Goal: Information Seeking & Learning: Learn about a topic

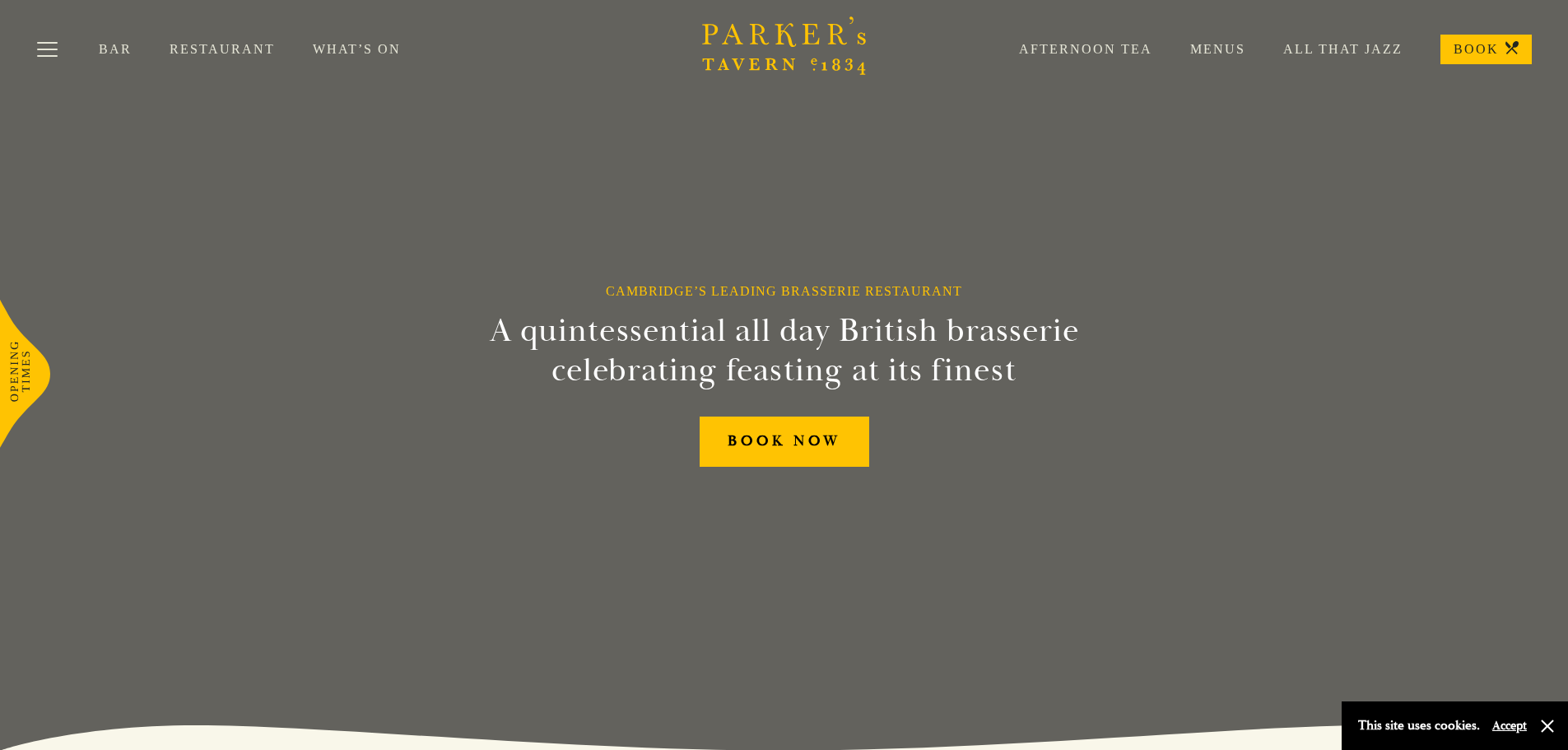
click at [360, 56] on link "What’s On" at bounding box center [375, 49] width 126 height 16
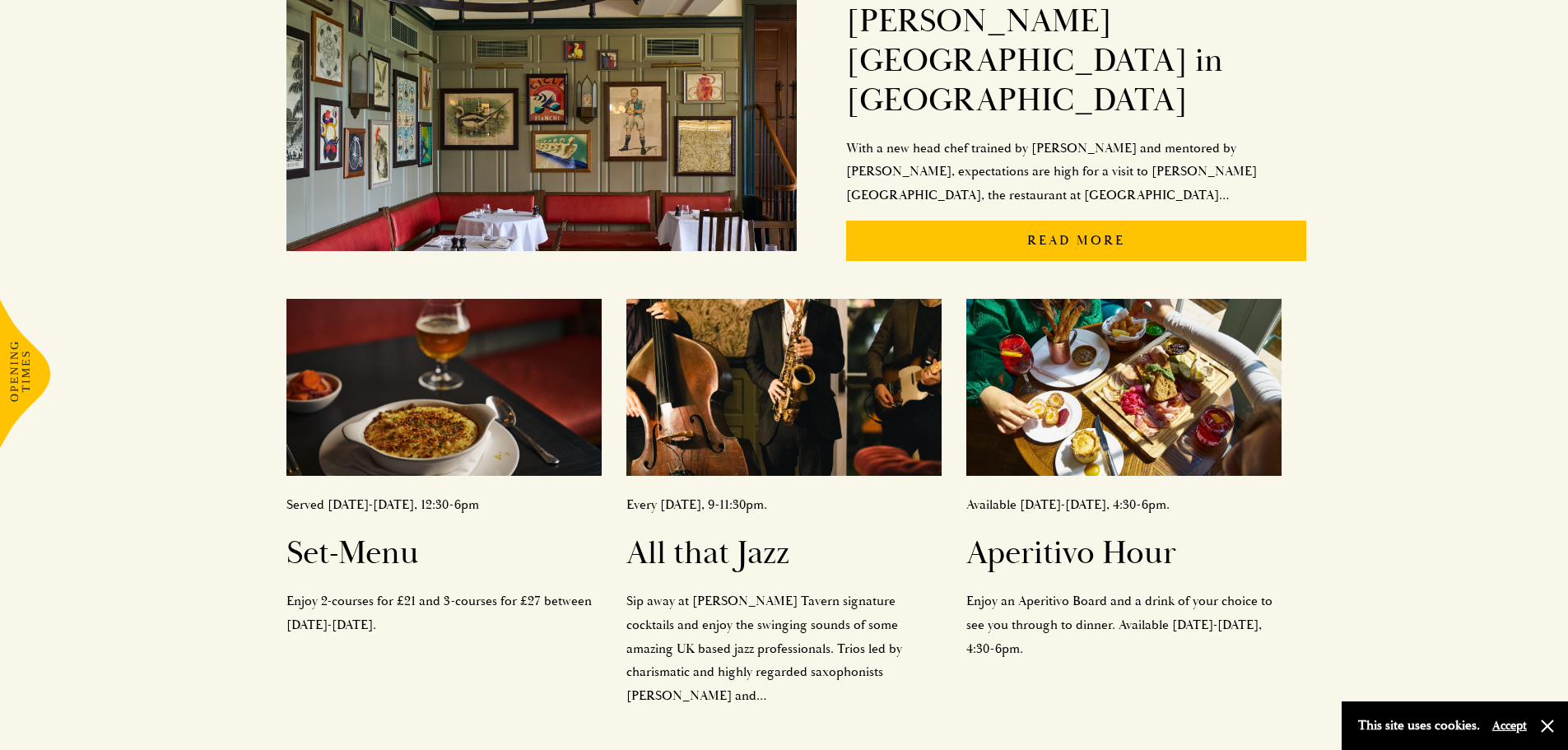
scroll to position [576, 0]
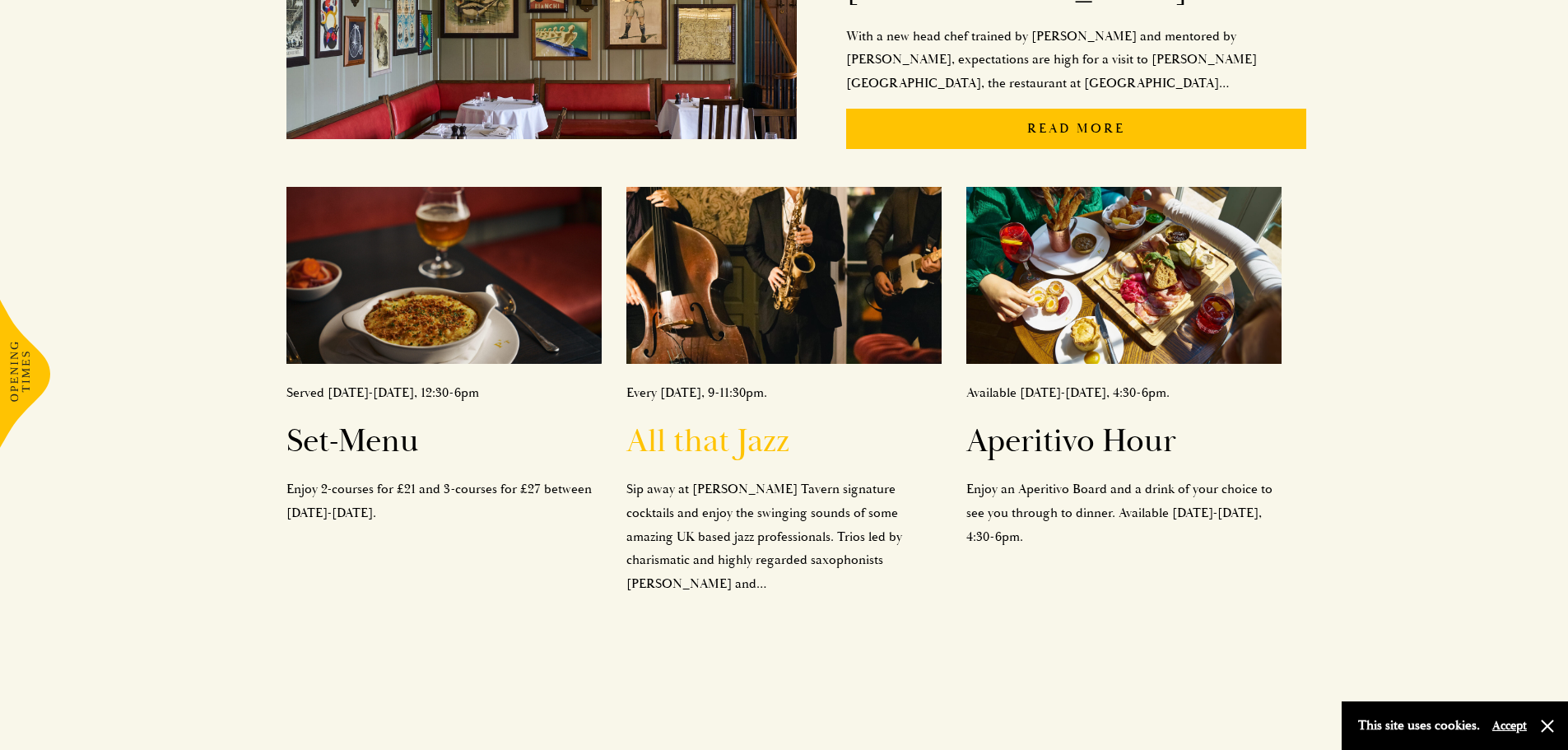
click at [701, 421] on h2 "All that Jazz" at bounding box center [784, 441] width 315 height 39
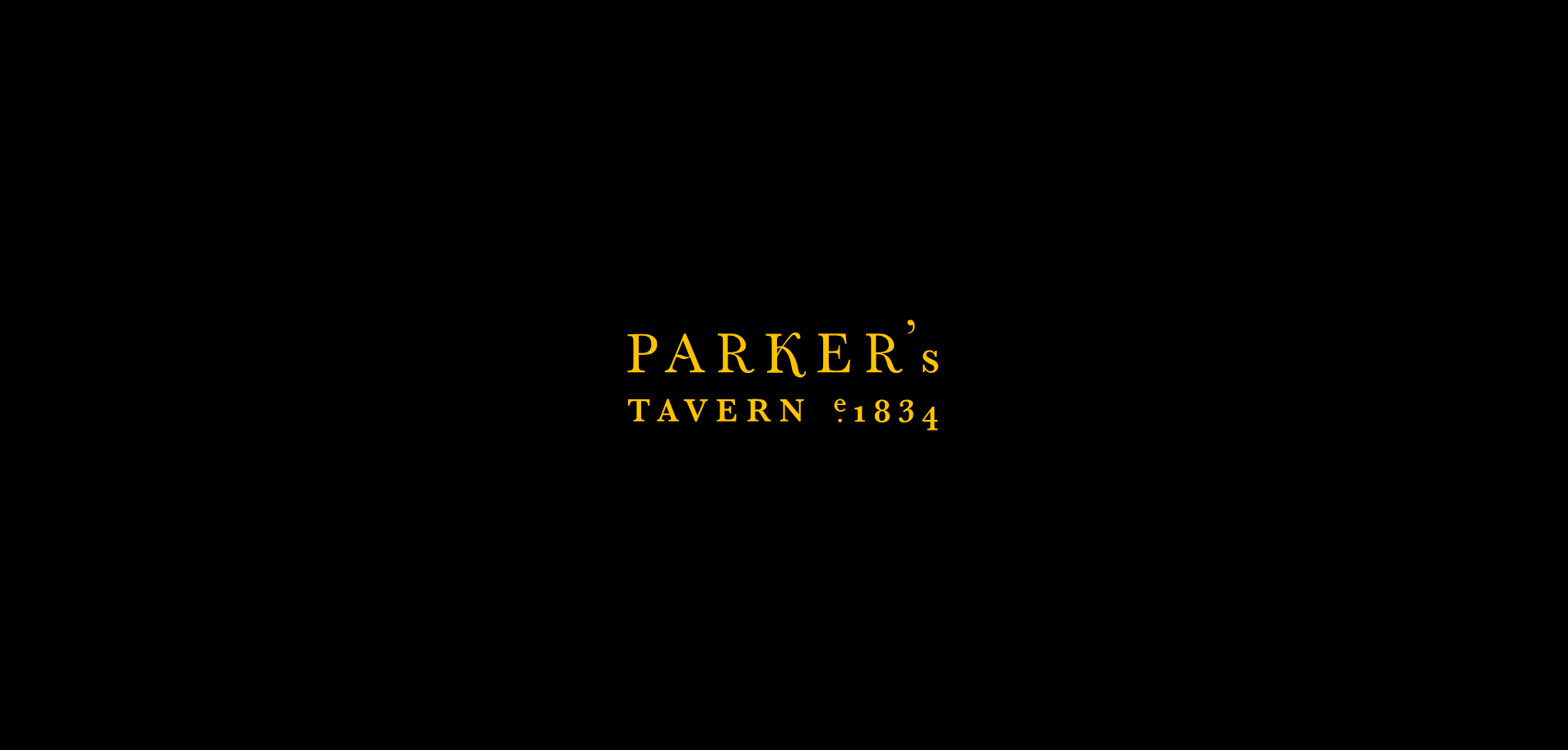
scroll to position [640, 0]
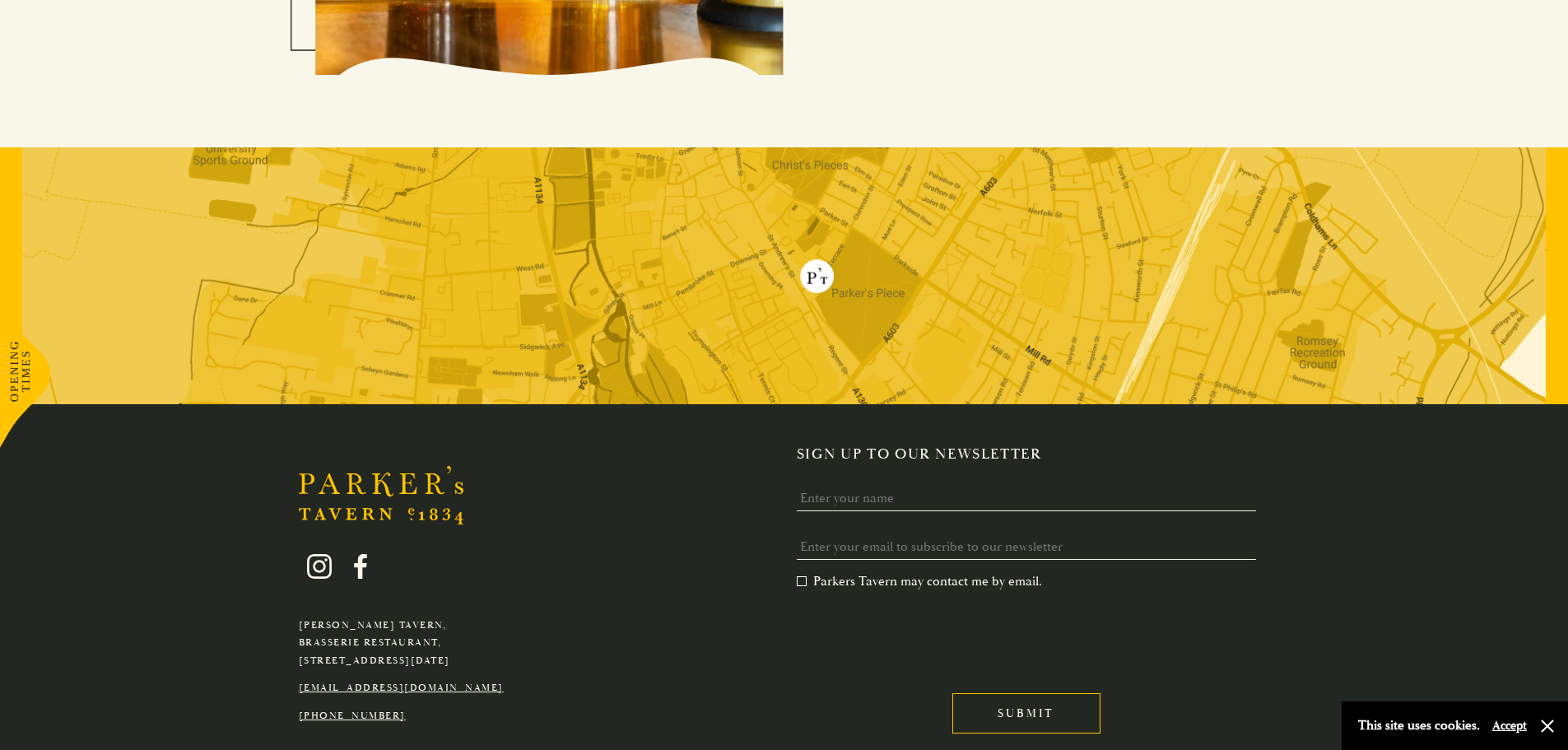
scroll to position [1911, 0]
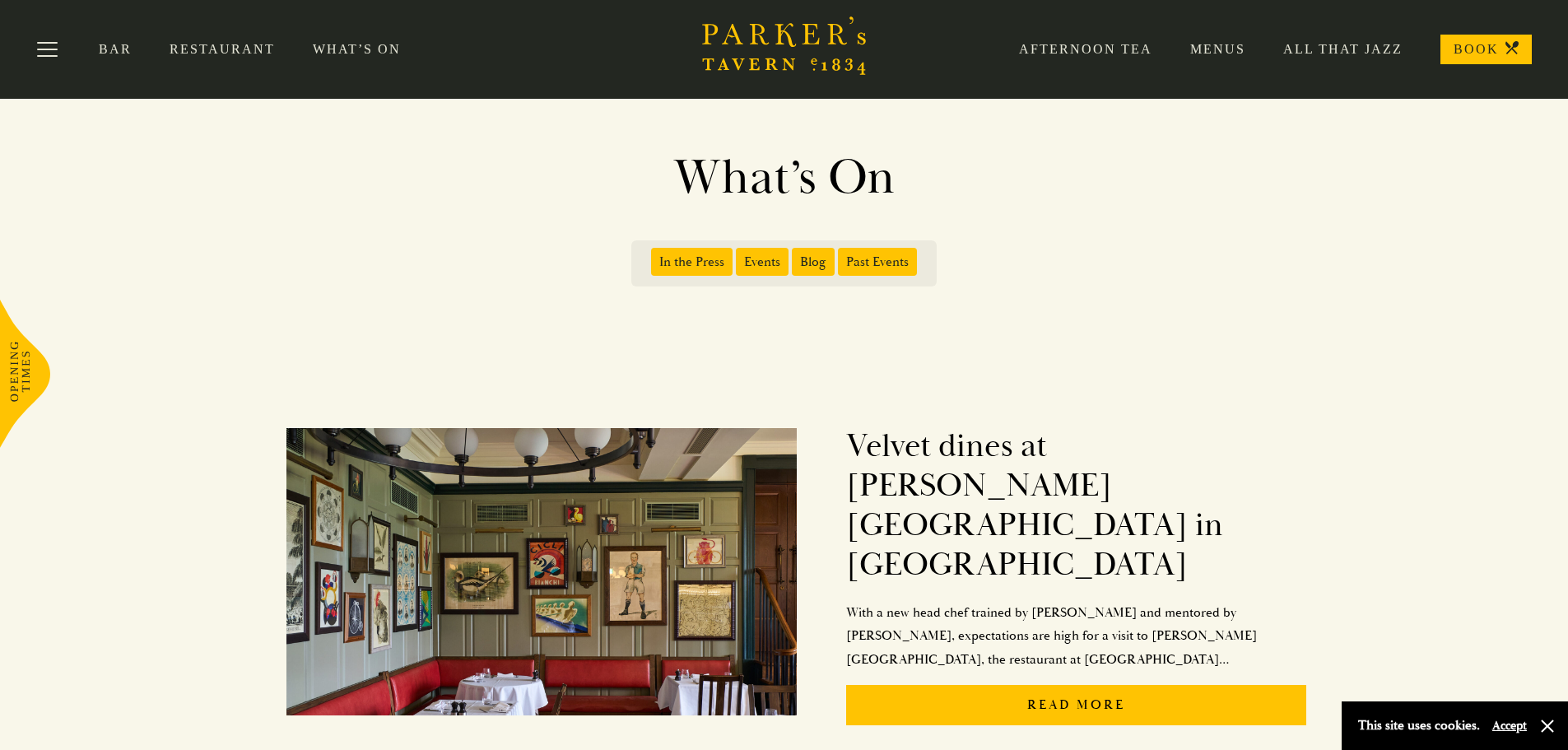
click at [1044, 56] on link "Afternoon Tea" at bounding box center [1066, 49] width 171 height 16
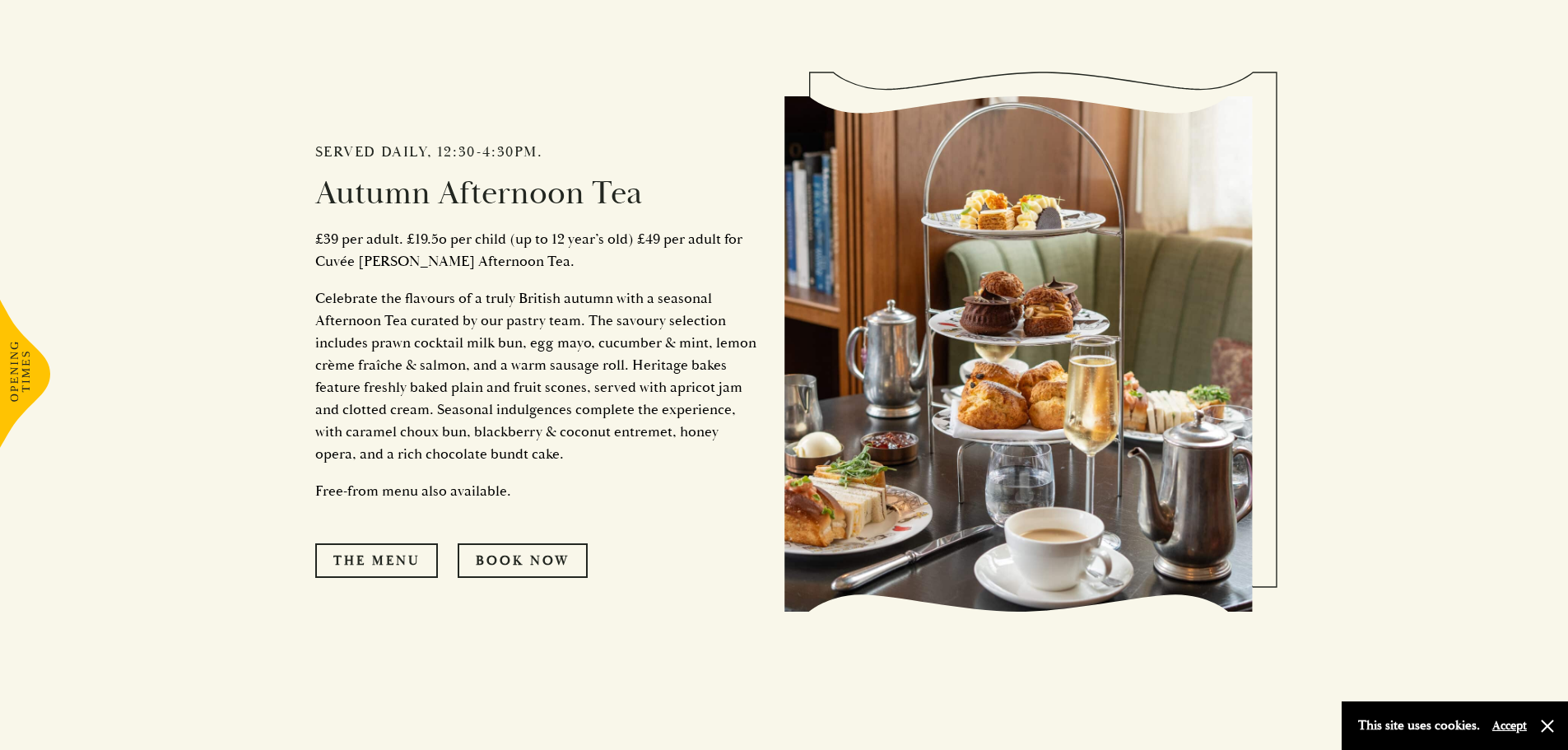
scroll to position [823, 0]
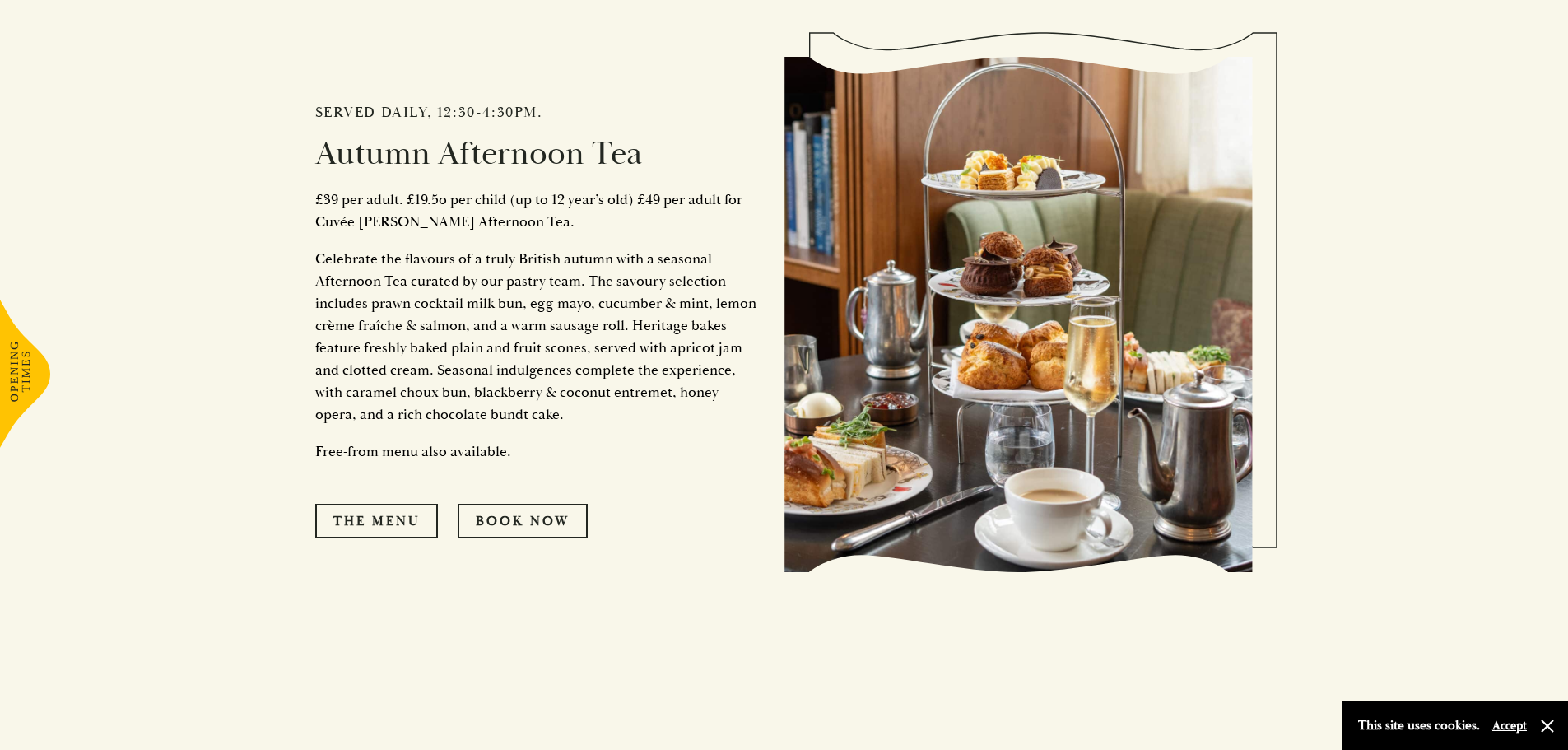
click at [368, 539] on div "Served daily, 12:30-4:30pm. Autumn Afternoon Tea £39 per adult. £19.5o per chil…" at bounding box center [550, 315] width 470 height 611
click at [368, 523] on link "The Menu" at bounding box center [376, 521] width 123 height 35
